Goal: Navigation & Orientation: Find specific page/section

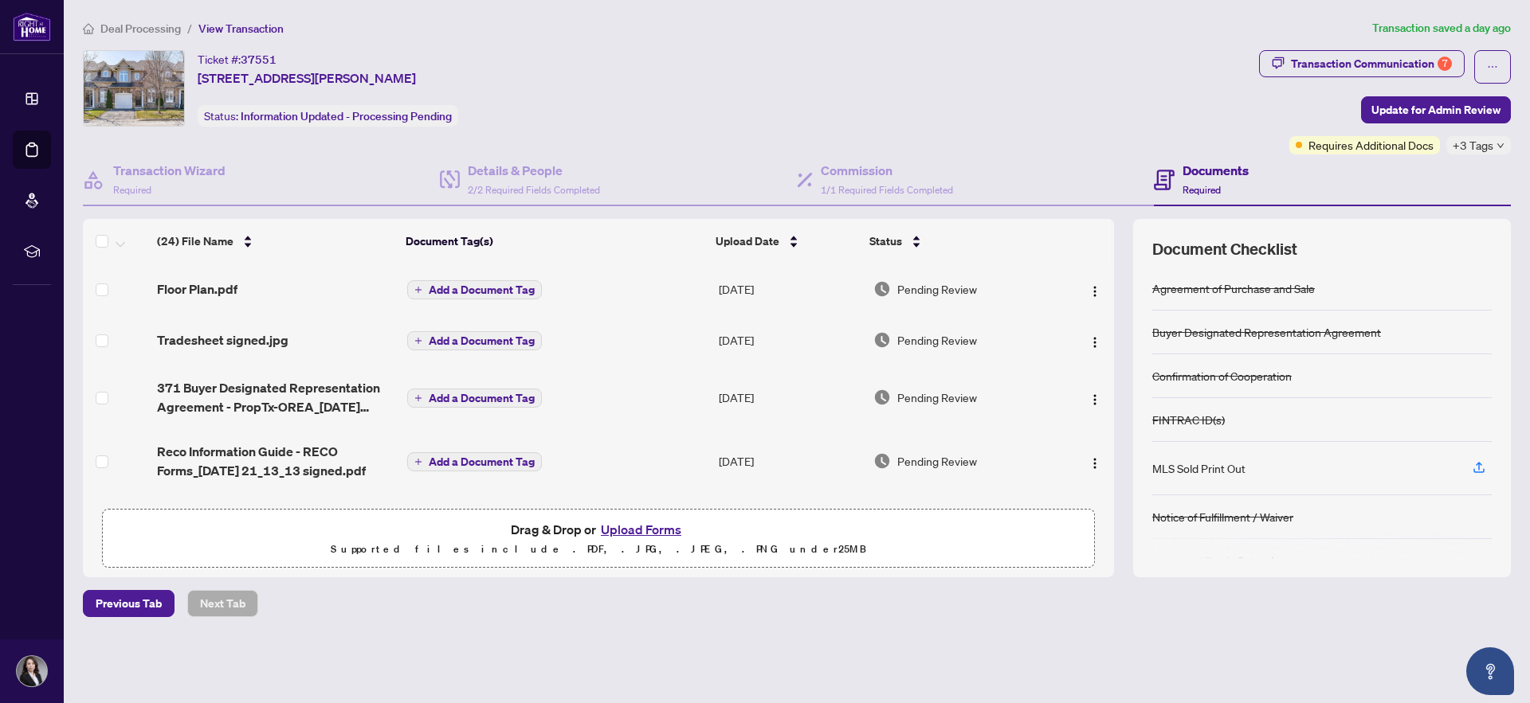
scroll to position [1293, 0]
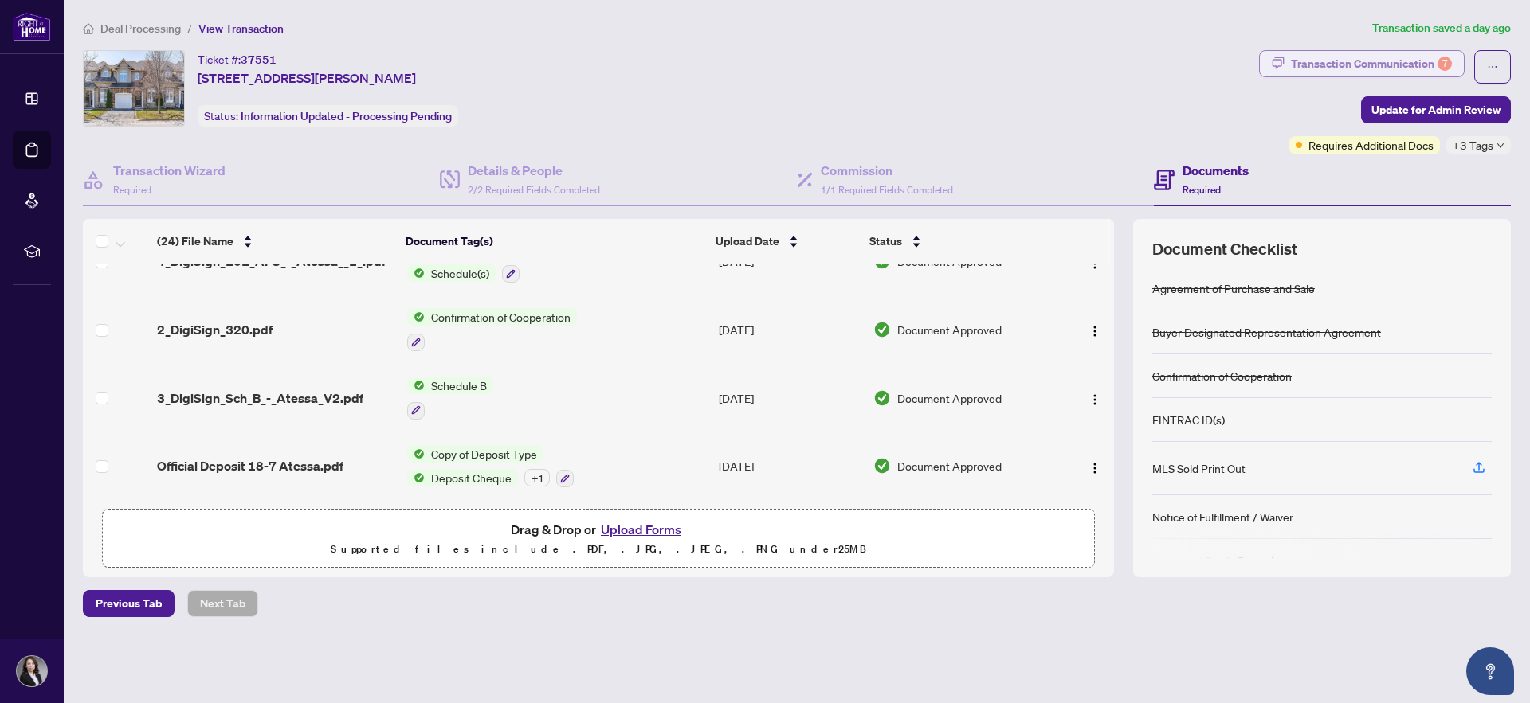
click at [1366, 64] on div "Transaction Communication 7" at bounding box center [1371, 63] width 161 height 25
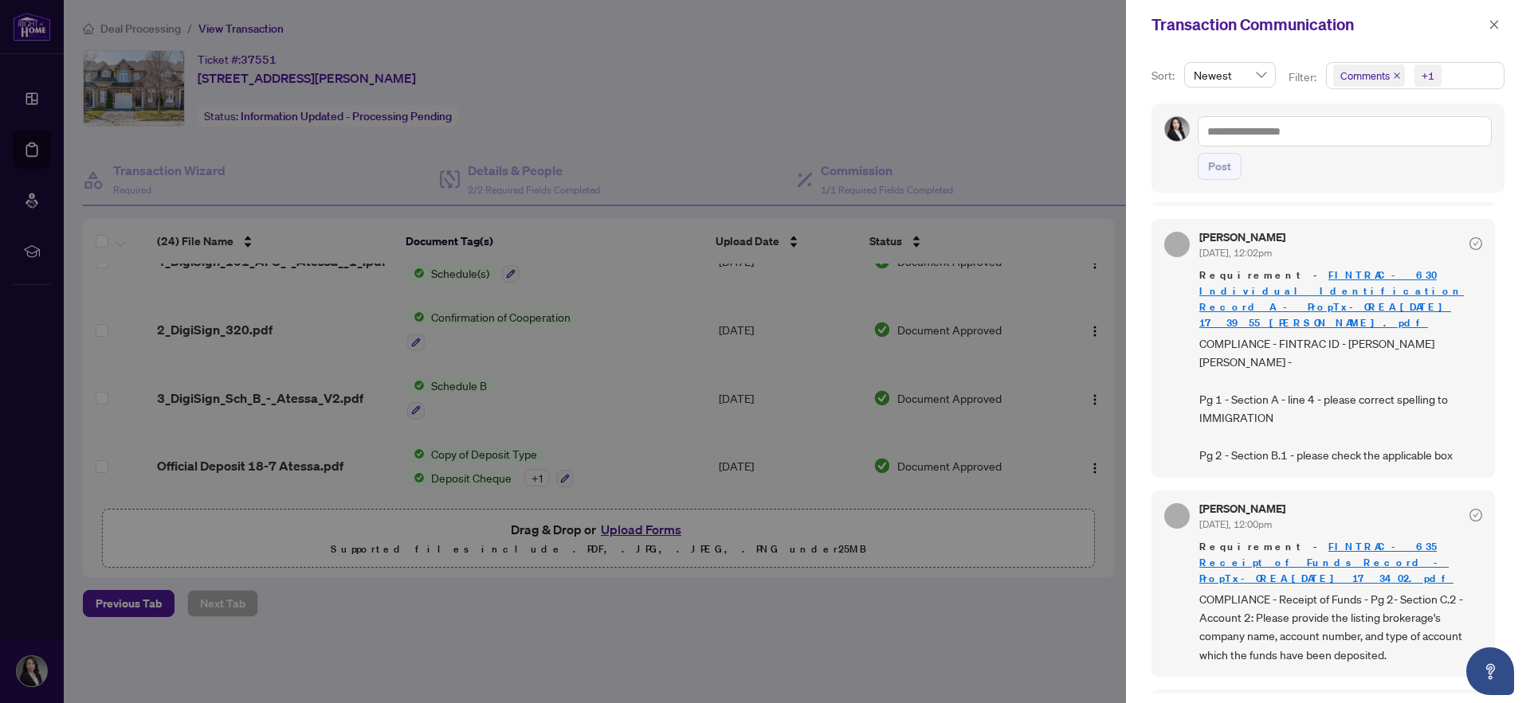
scroll to position [0, 0]
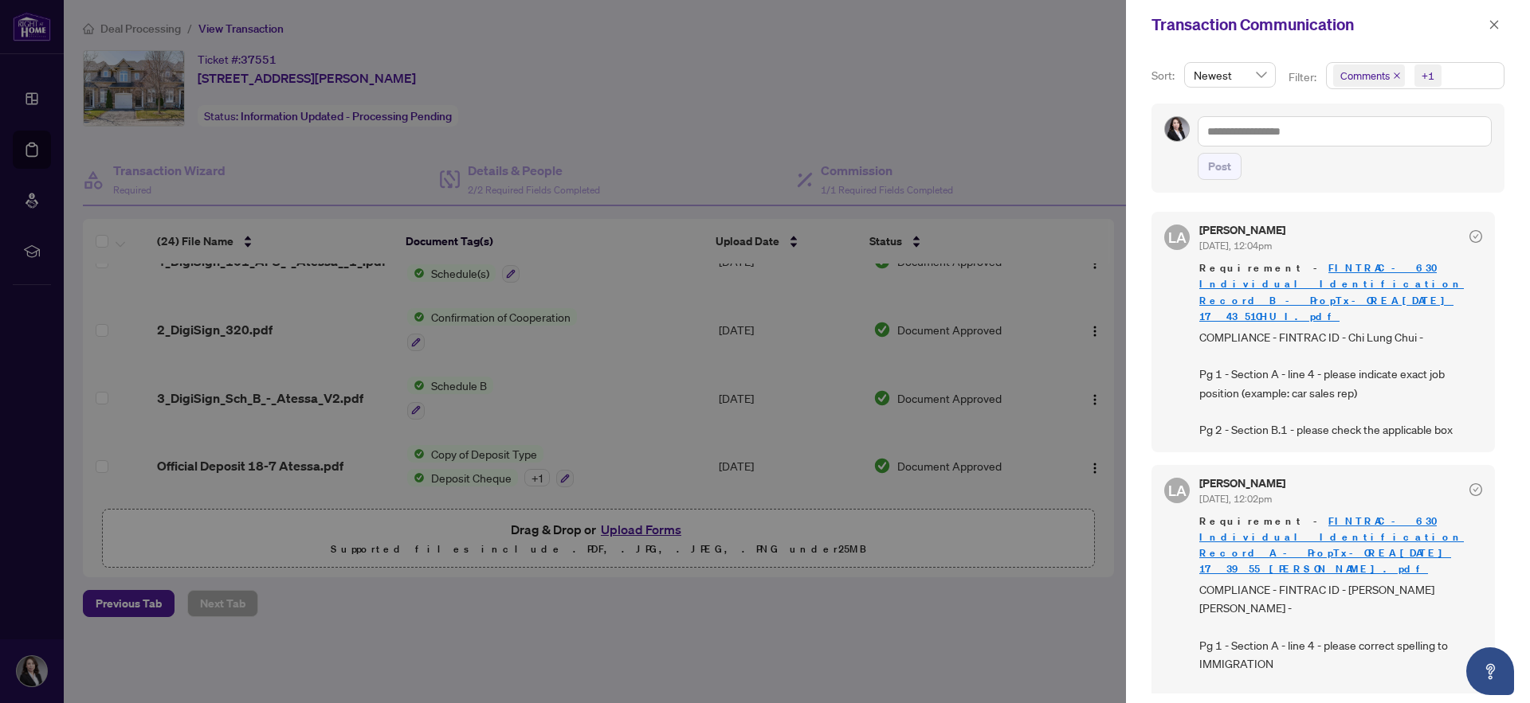
click at [484, 49] on div at bounding box center [765, 351] width 1530 height 703
click at [151, 23] on div at bounding box center [765, 351] width 1530 height 703
click at [148, 33] on div at bounding box center [765, 351] width 1530 height 703
click at [1491, 25] on icon "close" at bounding box center [1493, 24] width 11 height 11
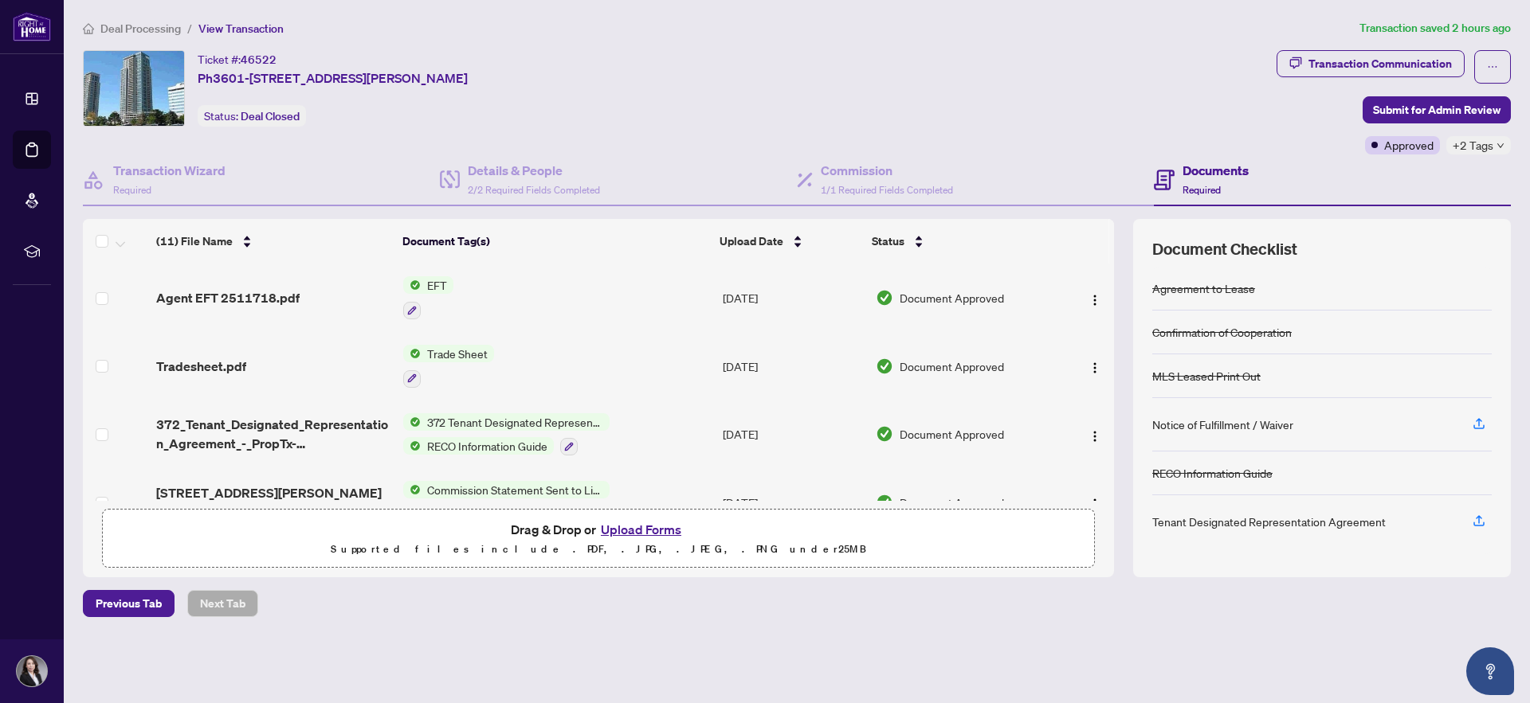
click at [154, 29] on span "Deal Processing" at bounding box center [140, 29] width 80 height 14
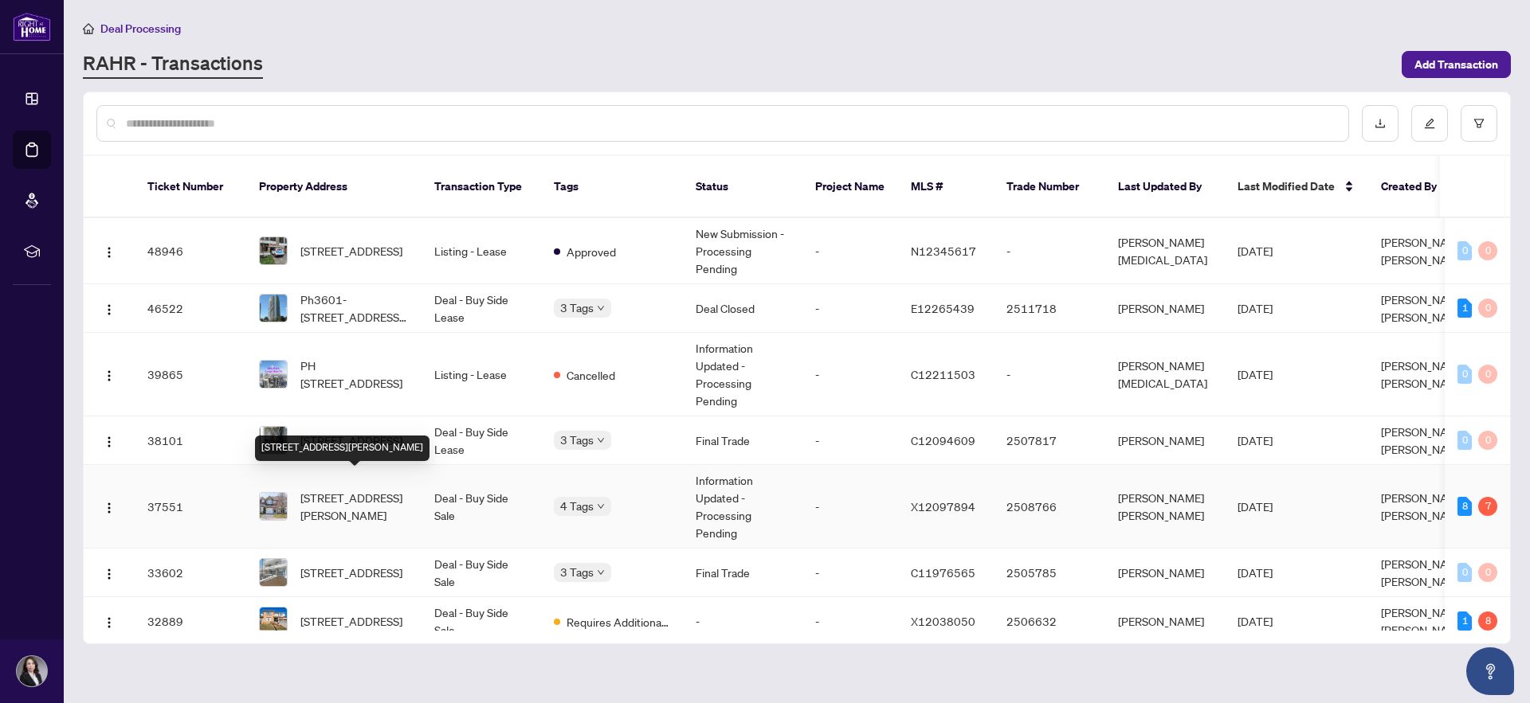
click at [364, 498] on span "[STREET_ADDRESS][PERSON_NAME]" at bounding box center [354, 506] width 108 height 35
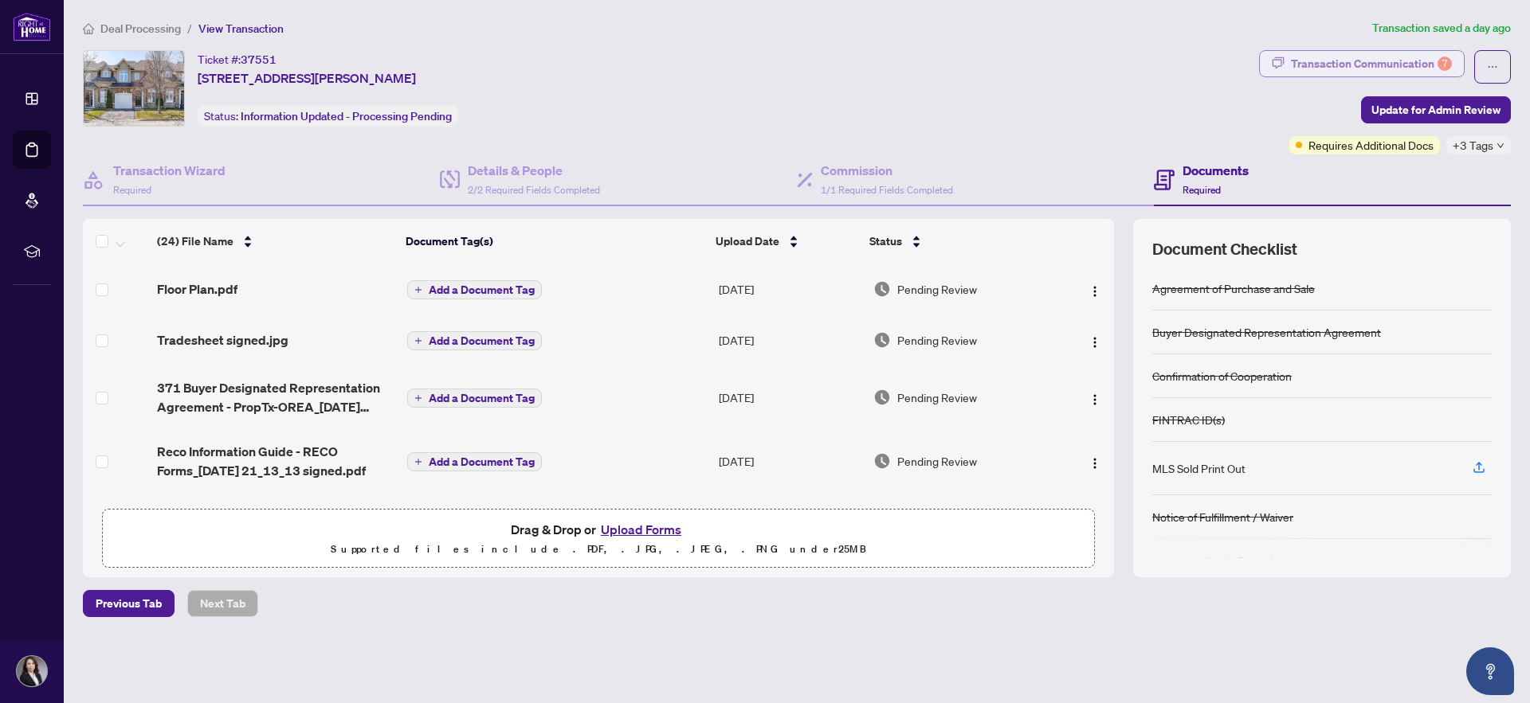
click at [1338, 52] on div "Transaction Communication 7" at bounding box center [1371, 63] width 161 height 25
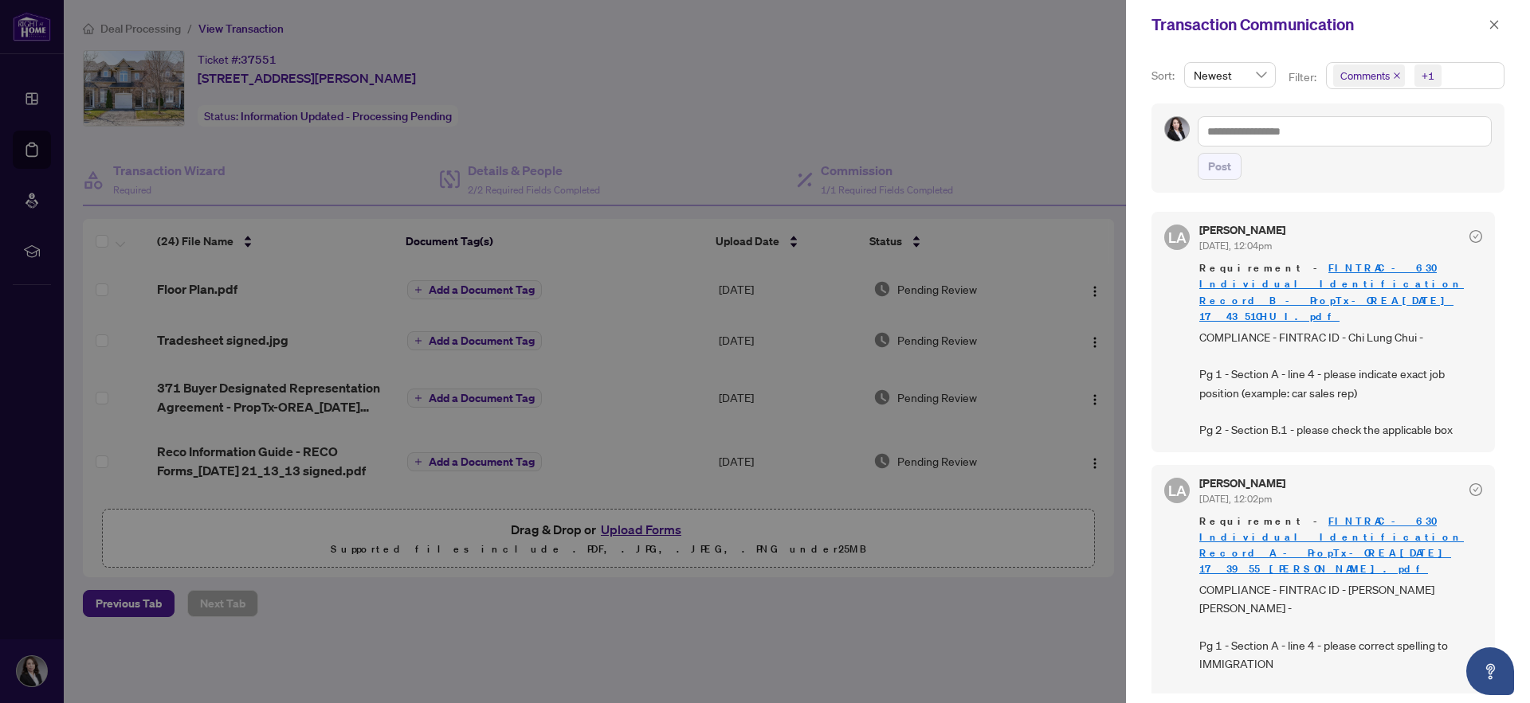
click at [988, 114] on div at bounding box center [765, 351] width 1530 height 703
click at [1489, 22] on icon "close" at bounding box center [1493, 24] width 11 height 11
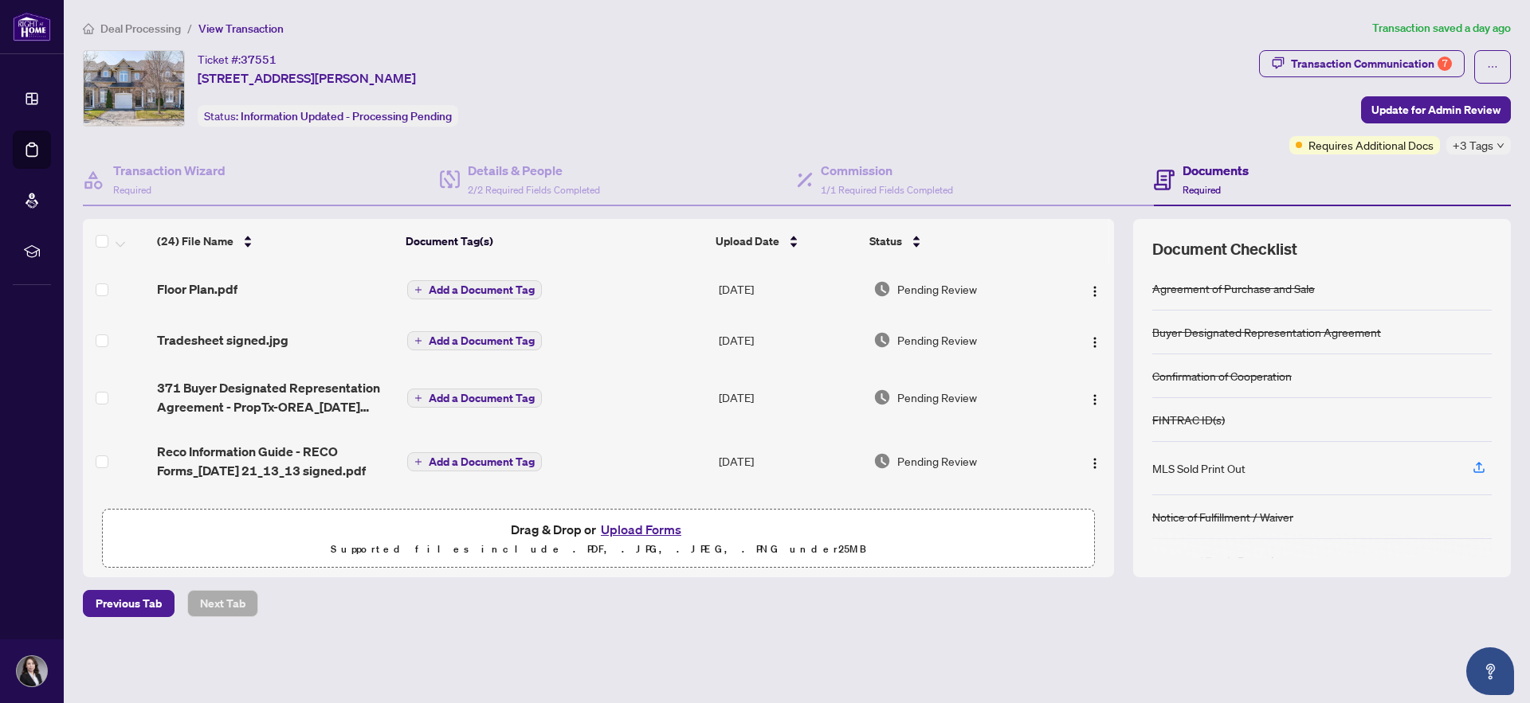
click at [127, 30] on span "Deal Processing" at bounding box center [140, 29] width 80 height 14
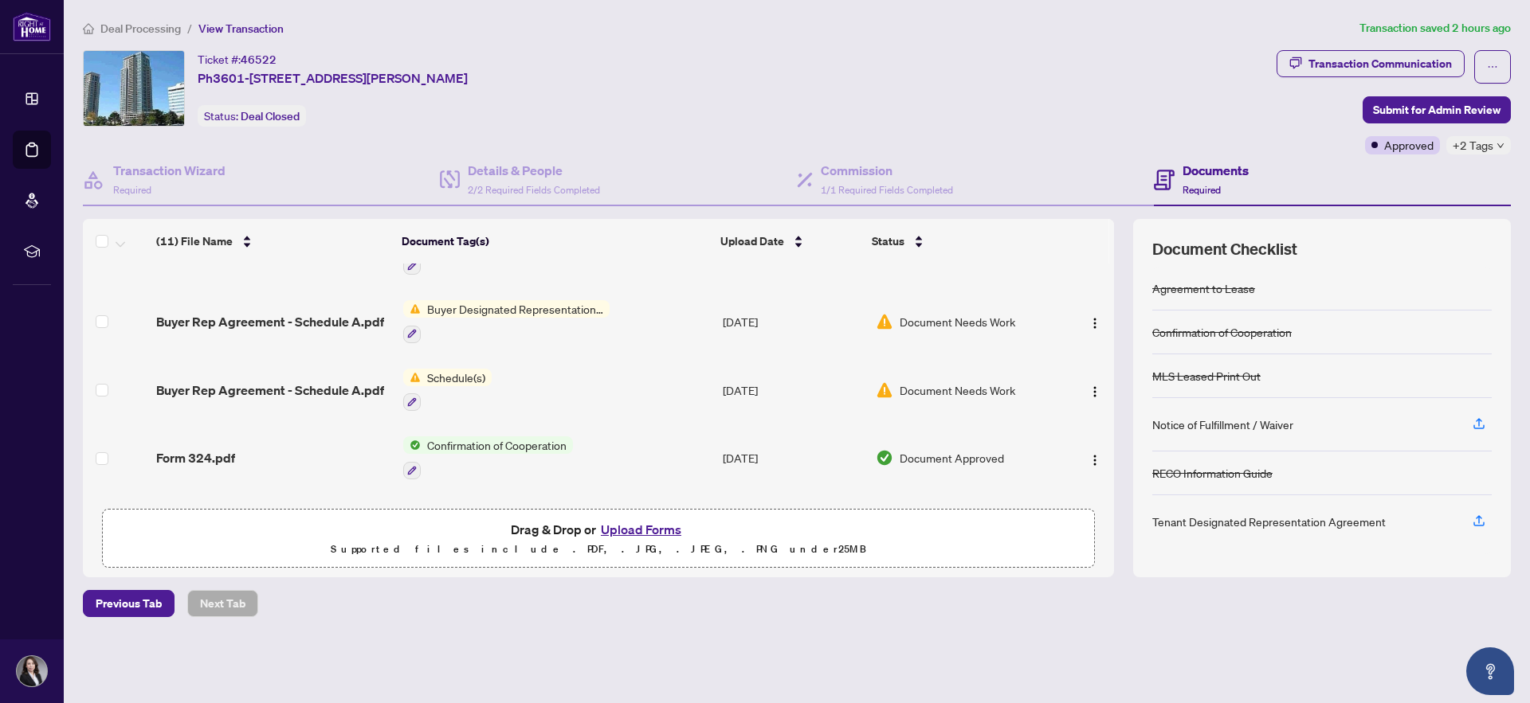
scroll to position [253, 0]
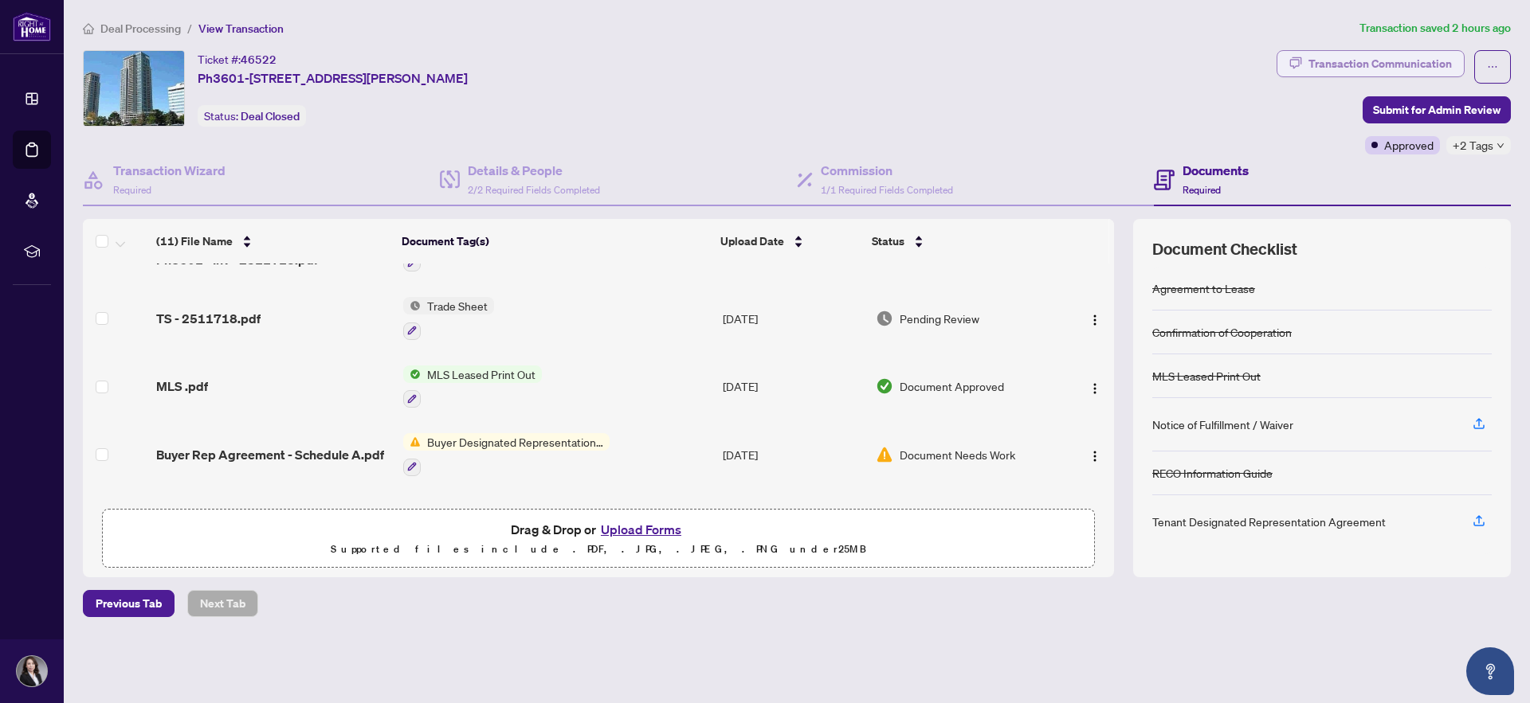
click at [1349, 61] on div "Transaction Communication" at bounding box center [1379, 63] width 143 height 25
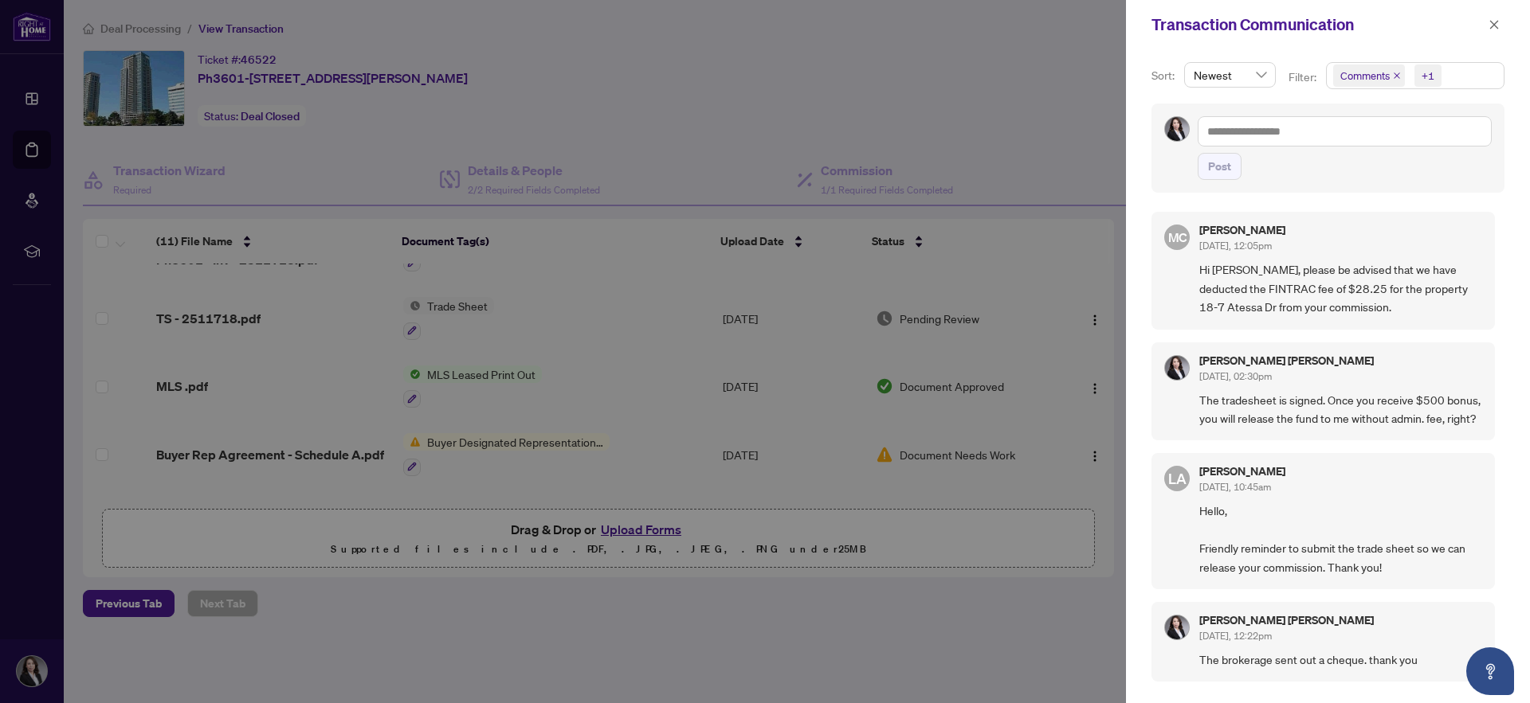
click at [139, 28] on div at bounding box center [765, 351] width 1530 height 703
click at [1499, 28] on icon "close" at bounding box center [1493, 24] width 11 height 11
